Goal: Complete application form

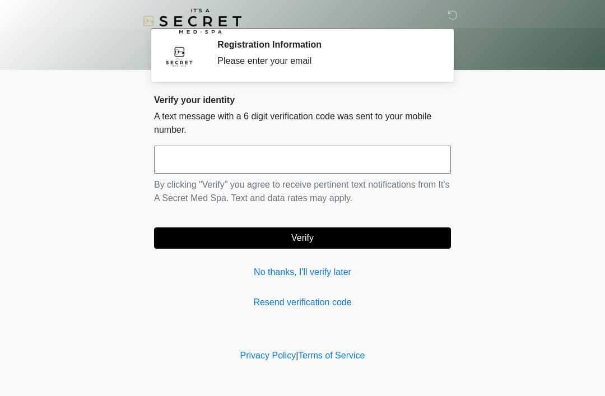
click at [328, 267] on link "No thanks, I'll verify later" at bounding box center [302, 271] width 297 height 13
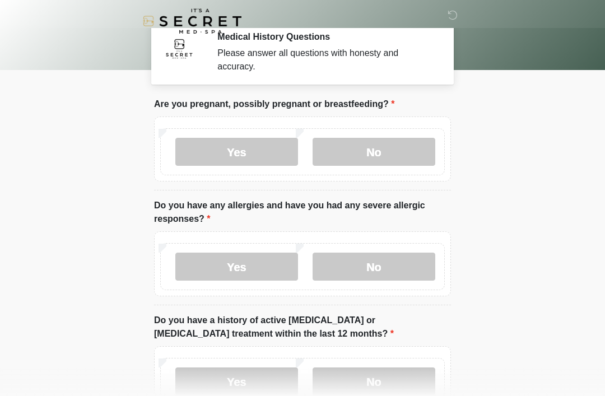
scroll to position [10, 0]
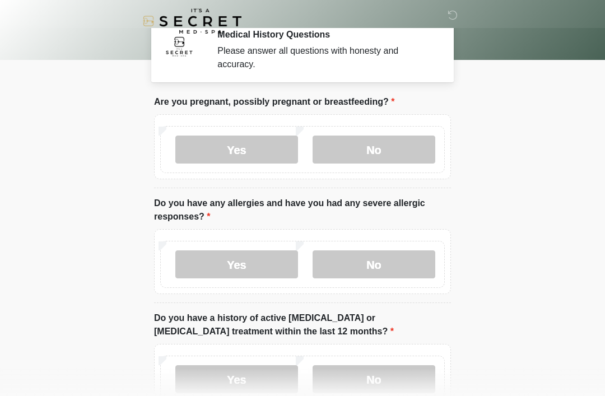
click at [358, 149] on label "No" at bounding box center [373, 150] width 123 height 28
click at [371, 272] on label "No" at bounding box center [373, 264] width 123 height 28
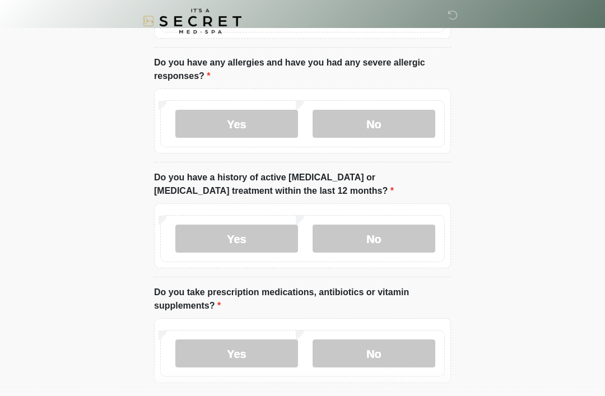
scroll to position [152, 0]
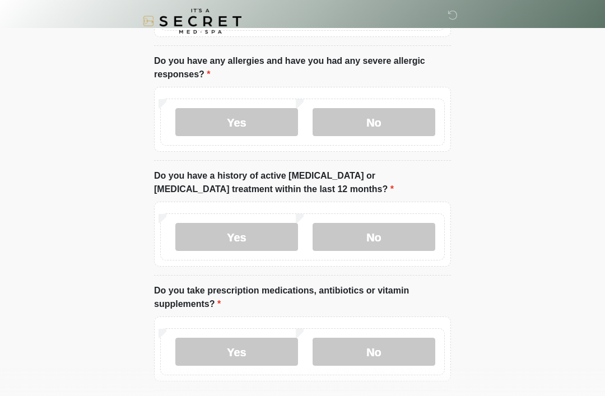
click at [384, 235] on label "No" at bounding box center [373, 237] width 123 height 28
click at [371, 356] on label "No" at bounding box center [373, 352] width 123 height 28
click at [251, 351] on label "Yes" at bounding box center [236, 352] width 123 height 28
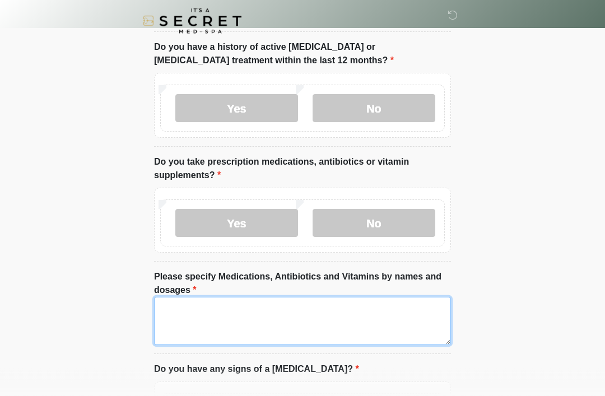
click at [235, 321] on textarea "Please specify Medications, Antibiotics and Vitamins by names and dosages" at bounding box center [302, 321] width 297 height 48
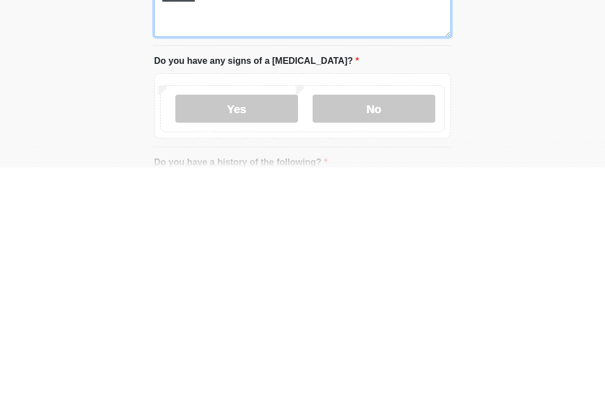
scroll to position [368, 0]
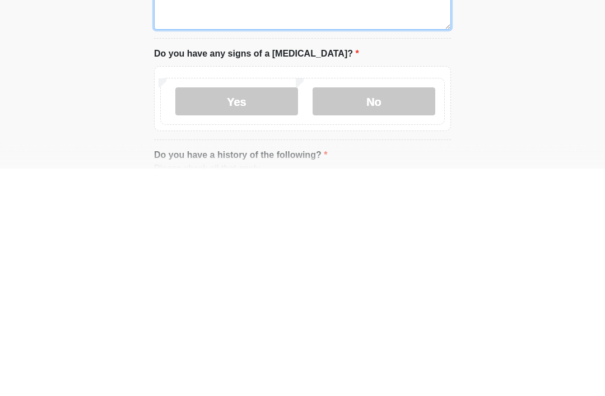
type textarea "**********"
click at [368, 315] on label "No" at bounding box center [373, 329] width 123 height 28
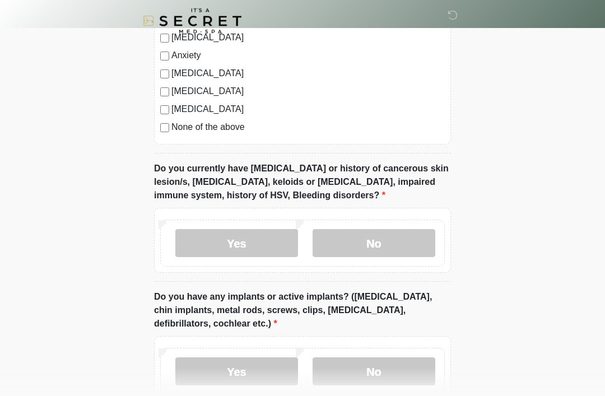
scroll to position [861, 0]
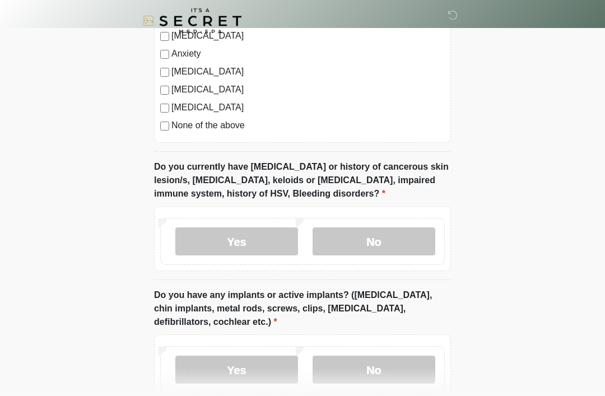
click at [385, 240] on label "No" at bounding box center [373, 242] width 123 height 28
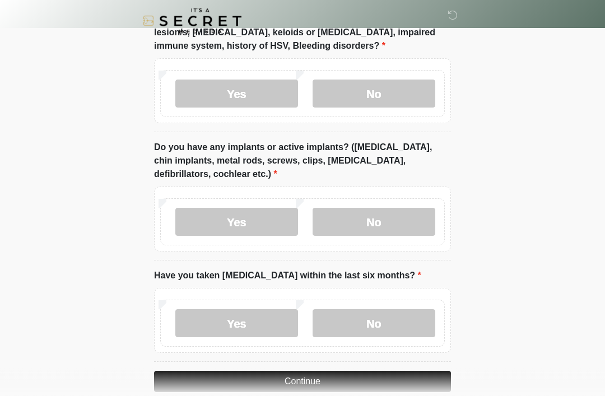
scroll to position [1014, 0]
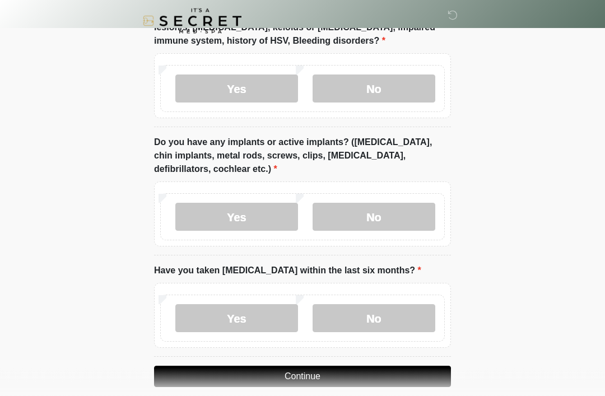
click at [389, 220] on label "No" at bounding box center [373, 217] width 123 height 28
click at [383, 319] on label "No" at bounding box center [373, 318] width 123 height 28
click at [372, 381] on button "Continue" at bounding box center [302, 376] width 297 height 21
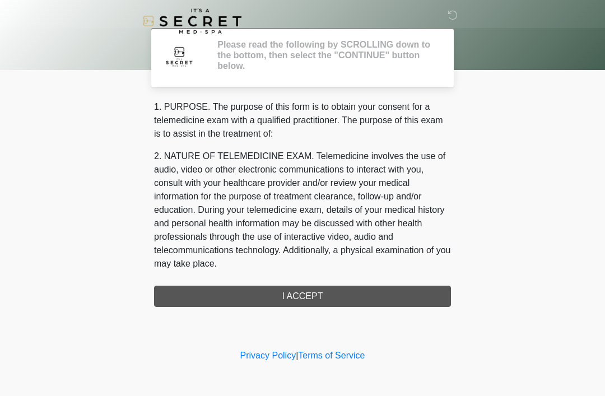
scroll to position [0, 0]
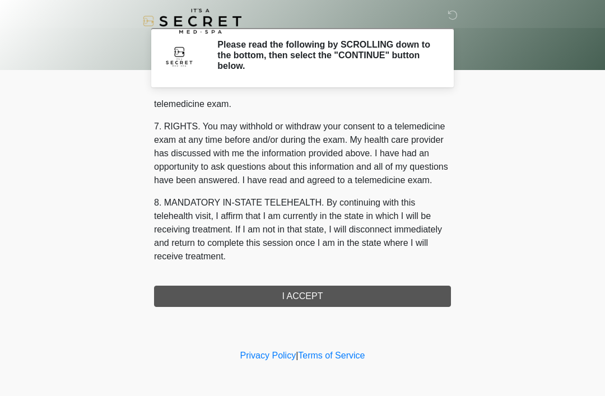
click at [347, 301] on div "1. PURPOSE. The purpose of this form is to obtain your consent for a telemedici…" at bounding box center [302, 203] width 297 height 207
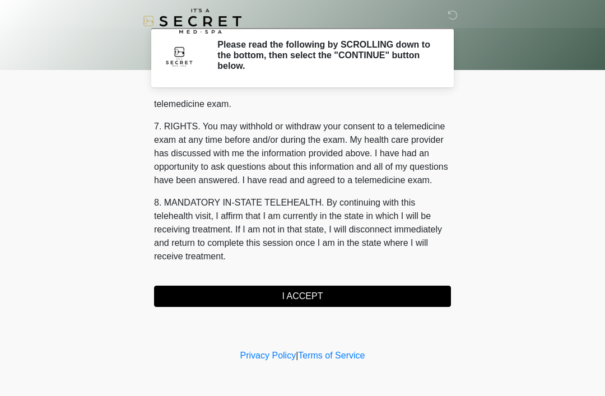
scroll to position [478, 0]
click at [324, 298] on button "I ACCEPT" at bounding box center [302, 296] width 297 height 21
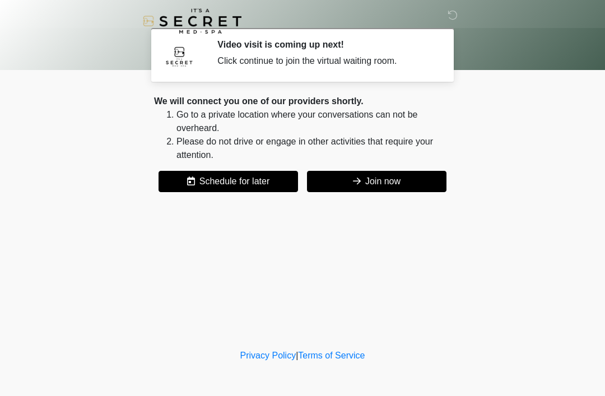
click at [360, 174] on button "Join now" at bounding box center [376, 181] width 139 height 21
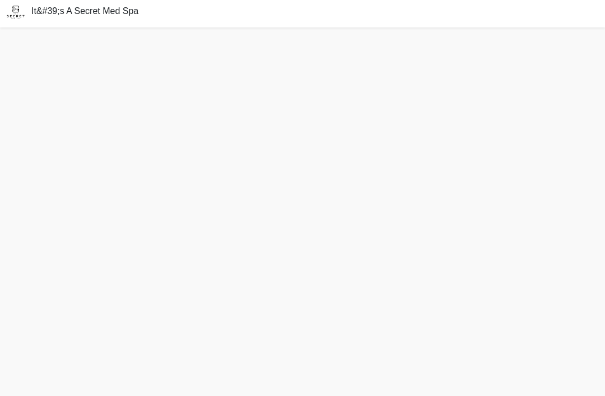
scroll to position [39, 0]
